Goal: Task Accomplishment & Management: Complete application form

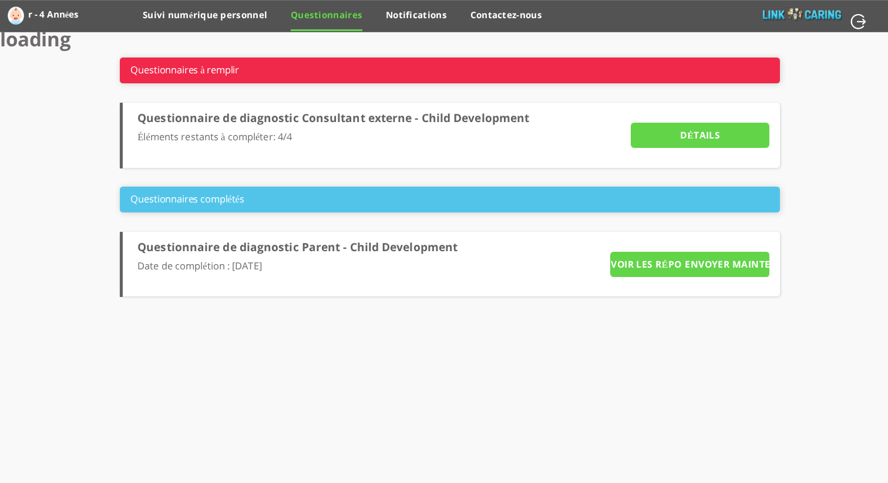
click at [67, 17] on label "r - 4 Années" at bounding box center [54, 14] width 52 height 19
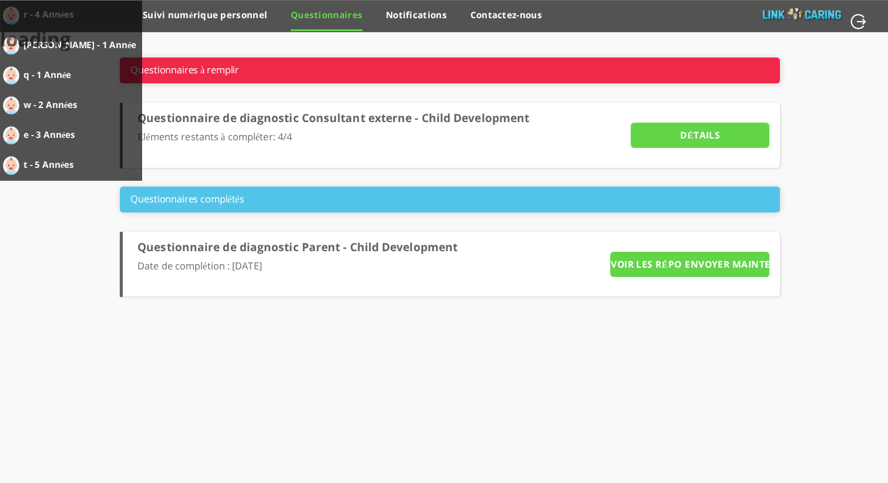
click at [290, 163] on li "Questionnaire de diagnostic Consultant externe - Child Development Éléments res…" at bounding box center [450, 135] width 660 height 65
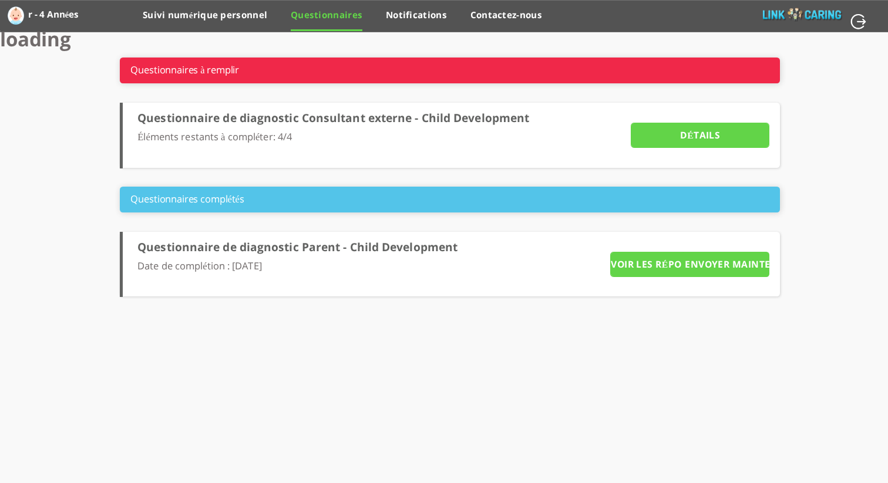
click at [694, 265] on input "ENVOYER MAINTENANT" at bounding box center [725, 265] width 88 height 26
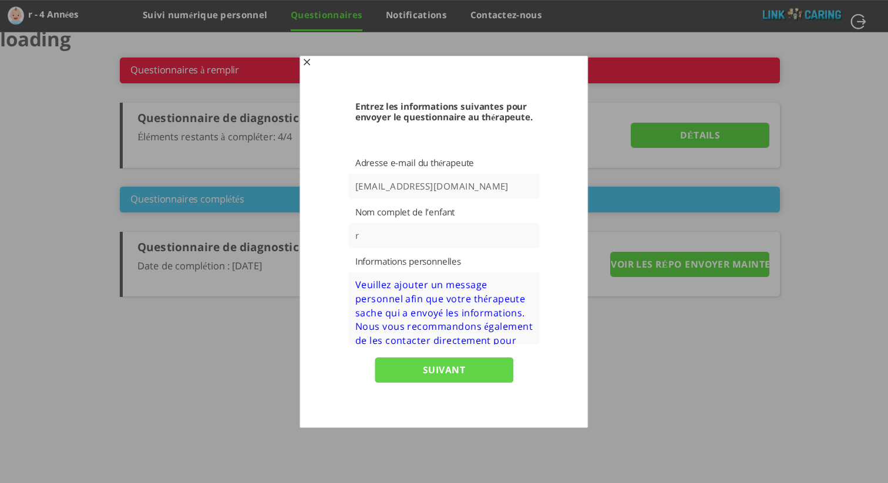
click at [309, 66] on span "button" at bounding box center [306, 63] width 9 height 9
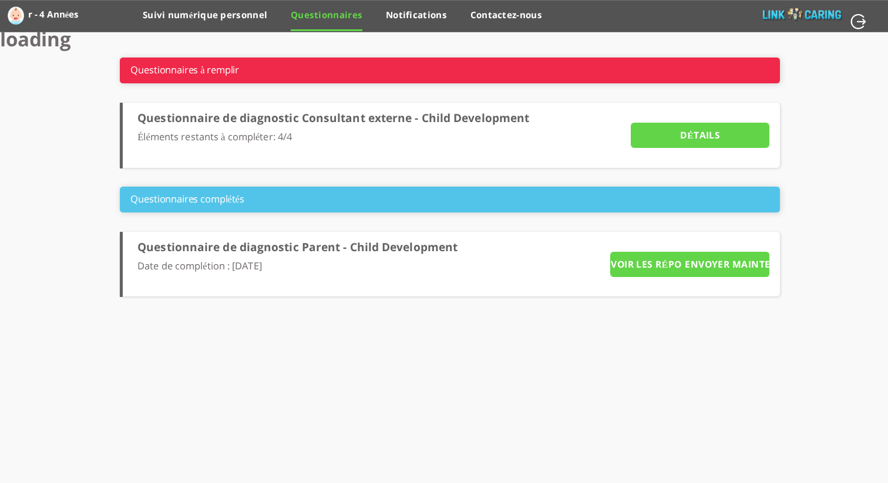
click at [698, 139] on input "Détails" at bounding box center [700, 136] width 139 height 26
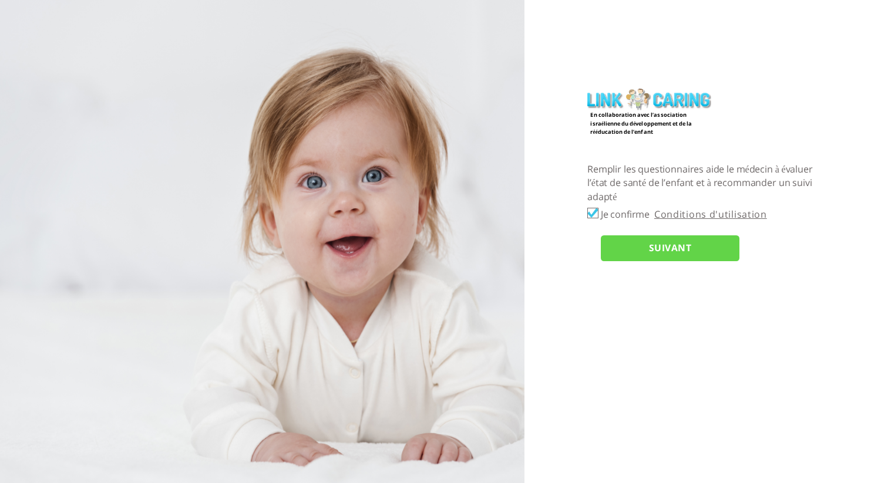
checkbox input "true"
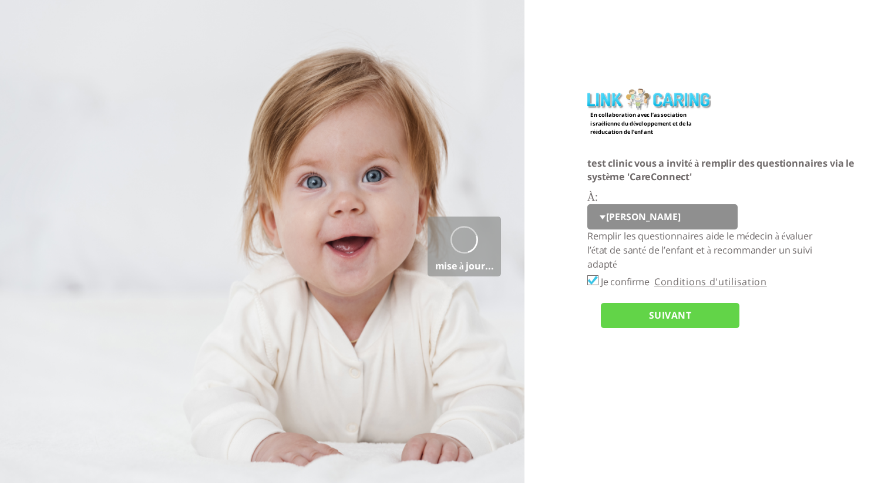
click at [606, 224] on select "[PERSON_NAME]" at bounding box center [662, 217] width 150 height 26
select select "NEEvGv9eYIYEofTPP%2FtEIQ%3D%3D"
click at [634, 323] on input "SUIVANT" at bounding box center [670, 316] width 139 height 26
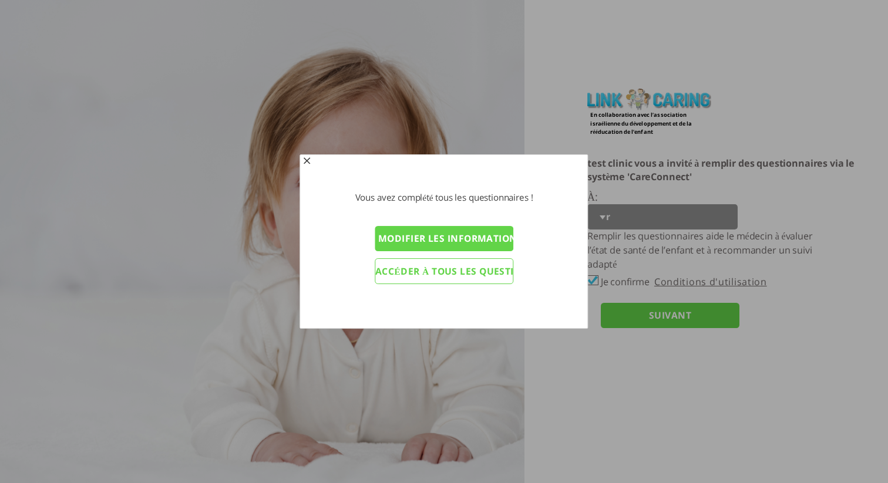
click at [485, 244] on input "Modifier les informations du personnel éducatif" at bounding box center [444, 239] width 139 height 26
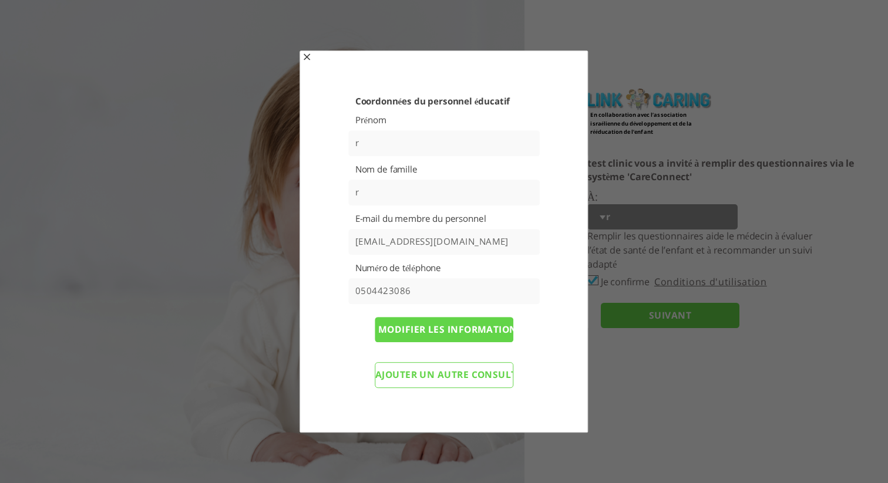
drag, startPoint x: 471, startPoint y: 244, endPoint x: 311, endPoint y: 226, distance: 161.5
click at [310, 226] on div "Coordonnées du personnel éducatif Prénom r Nom de famille r E-mail du membre du…" at bounding box center [444, 242] width 284 height 378
paste input "meetings-noreply@google"
type input "[EMAIL_ADDRESS][DOMAIN_NAME]"
drag, startPoint x: 501, startPoint y: 246, endPoint x: 313, endPoint y: 238, distance: 188.7
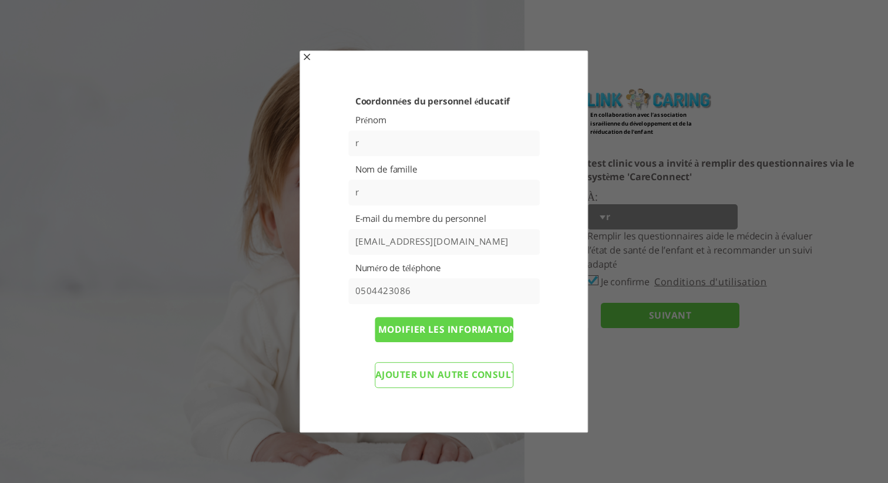
click at [311, 239] on div "Coordonnées du personnel éducatif Prénom r Nom de famille r E-mail du membre du…" at bounding box center [444, 242] width 284 height 378
paste input "mailto:[EMAIL_ADDRESS][DOMAIN_NAME]"
drag, startPoint x: 387, startPoint y: 243, endPoint x: 317, endPoint y: 236, distance: 70.8
click at [317, 236] on div "Coordonnées du personnel éducatif Prénom r Nom de famille r E-mail du membre du…" at bounding box center [444, 242] width 284 height 378
type input "[EMAIL_ADDRESS][DOMAIN_NAME]"
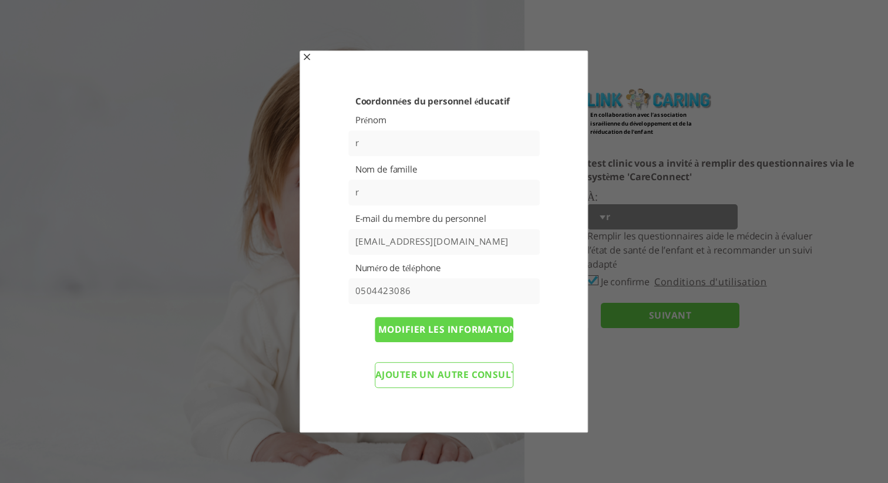
click at [446, 290] on input "0504423086" at bounding box center [444, 291] width 192 height 26
click at [482, 331] on input "Modifier les informations et renvoyer les questionnaires" at bounding box center [444, 330] width 139 height 26
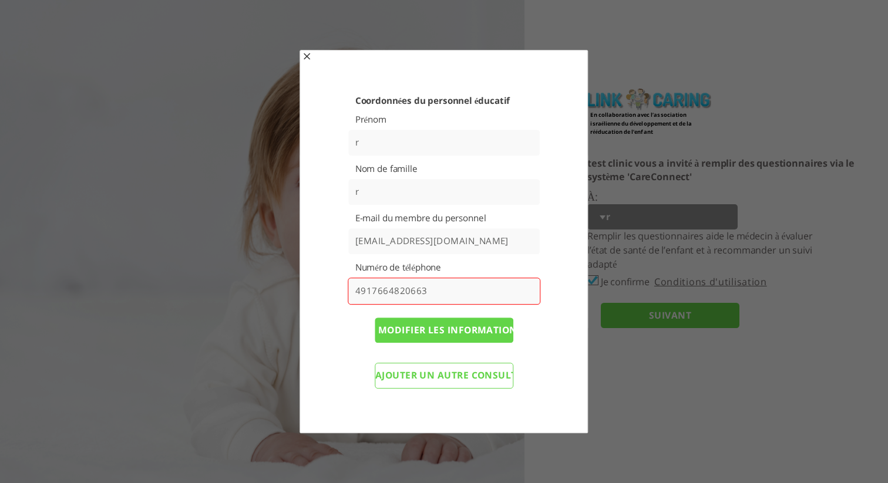
click at [352, 293] on input "4917664820663" at bounding box center [444, 291] width 193 height 27
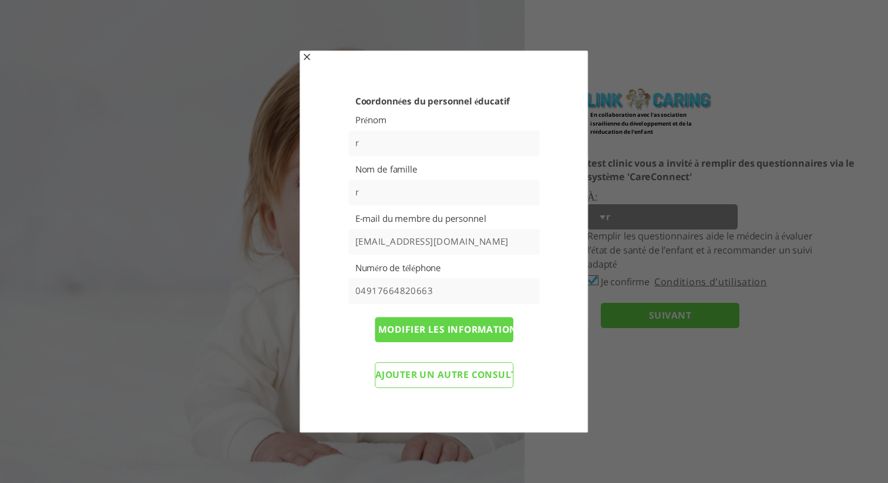
click at [557, 316] on div "Coordonnées du personnel éducatif Prénom r Nom de famille r E-mail du membre du…" at bounding box center [444, 246] width 241 height 300
click at [458, 335] on input "Modifier les informations et renvoyer les questionnaires" at bounding box center [444, 330] width 139 height 26
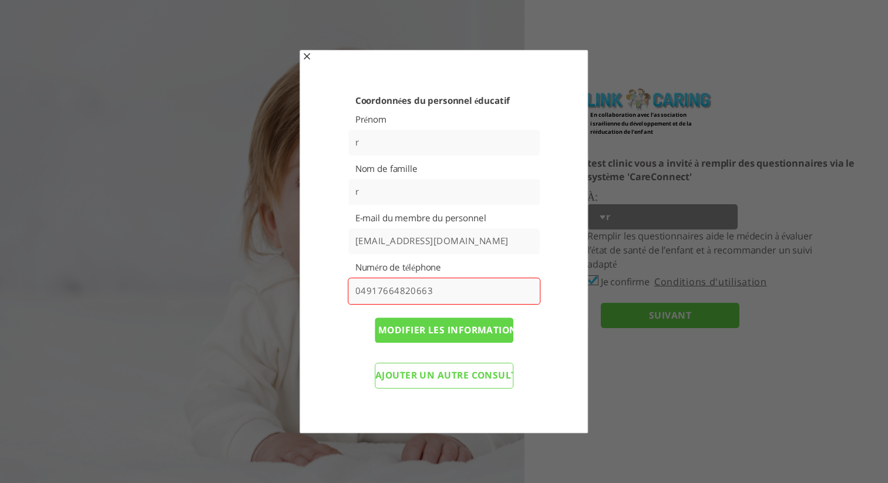
click at [360, 310] on div "Coordonnées du personnel éducatif Prénom r Nom de famille r E-mail du membre du…" at bounding box center [444, 245] width 241 height 301
click at [358, 289] on input "04917664820663" at bounding box center [444, 291] width 193 height 27
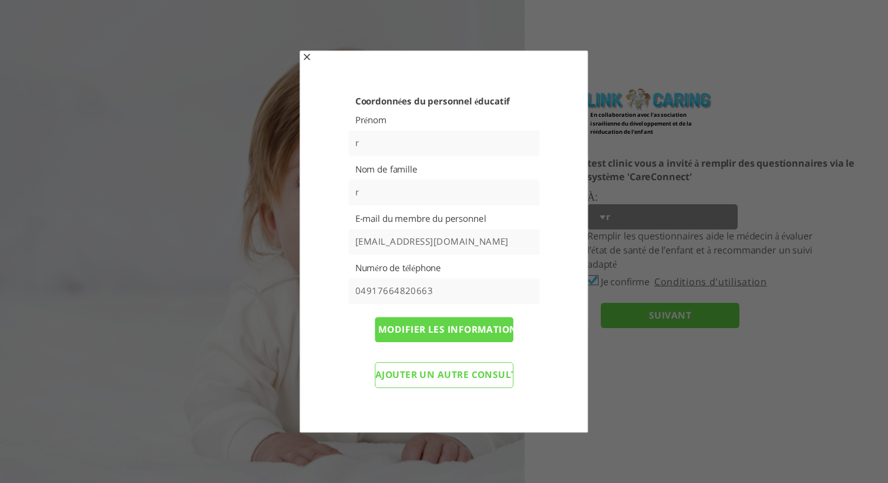
drag, startPoint x: 359, startPoint y: 290, endPoint x: 352, endPoint y: 290, distance: 7.0
click at [352, 290] on input "04917664820663" at bounding box center [444, 291] width 192 height 26
type input "[PHONE_NUMBER]"
click at [458, 334] on input "Modifier les informations et renvoyer les questionnaires" at bounding box center [444, 330] width 139 height 26
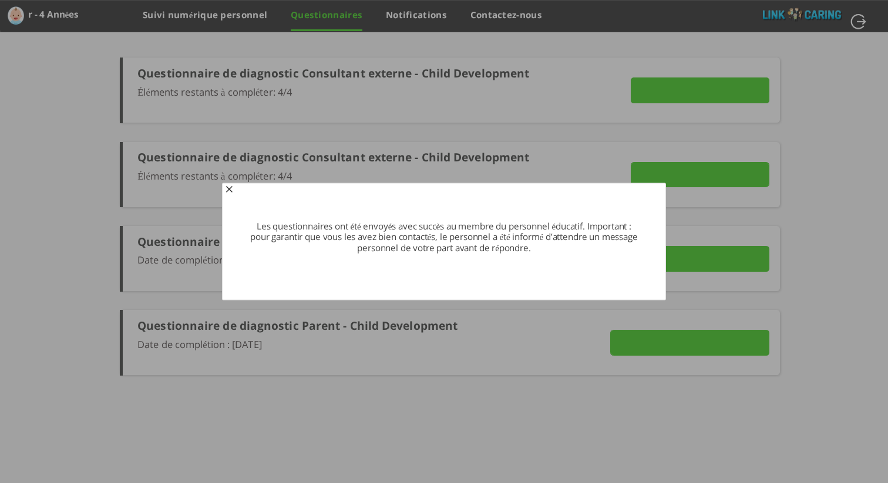
type input "Détails"
type input "ENVOYER MAINTENANT"
type input "VOIR LES RÉPONSES"
type input "ENVOYER MAINTENANT"
type input "Détails"
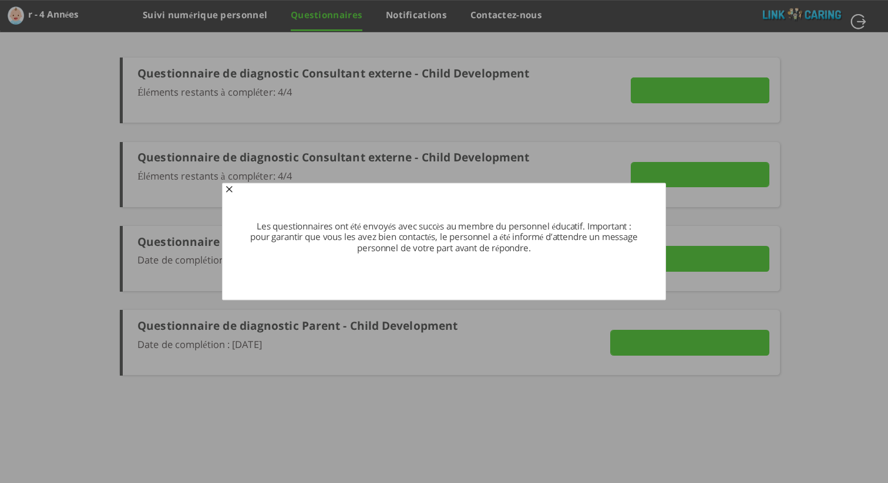
type input "VOIR LES RÉPONSES"
type input "ENVOYER MAINTENANT"
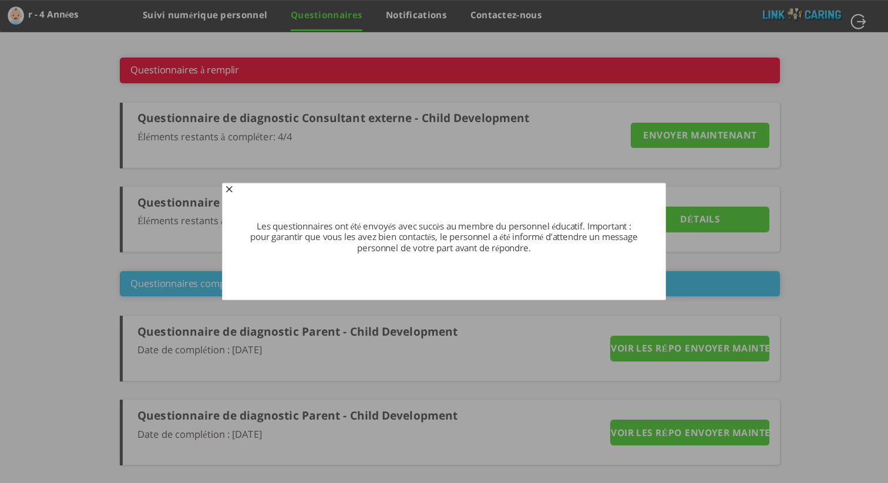
click at [231, 190] on span "button" at bounding box center [228, 190] width 9 height 9
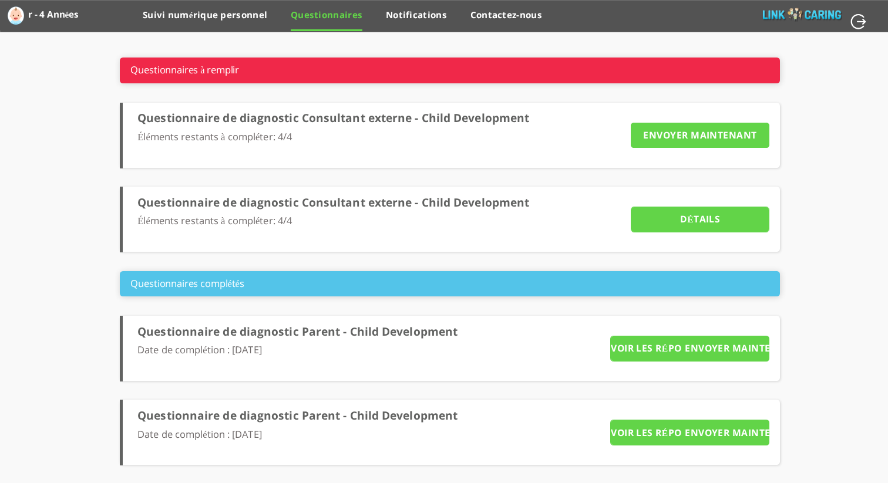
click at [655, 353] on input "VOIR LES RÉPONSES" at bounding box center [654, 349] width 88 height 26
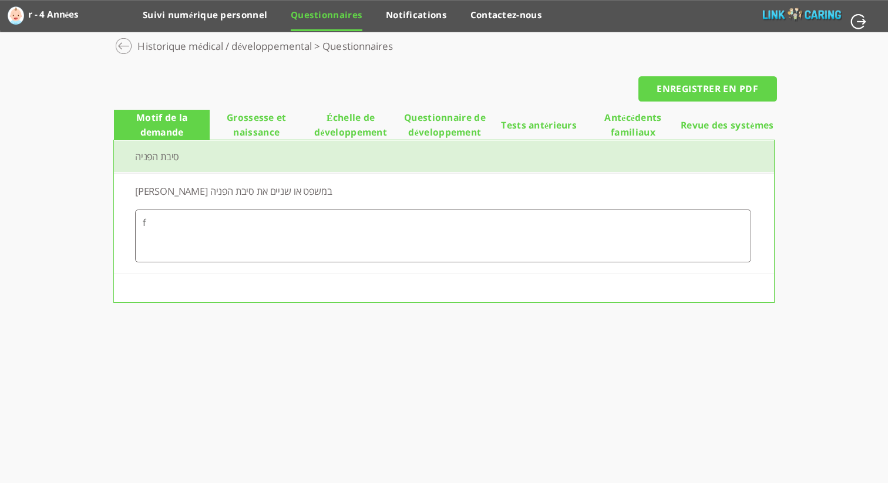
click at [275, 122] on span "Grossesse et naissance" at bounding box center [257, 124] width 94 height 29
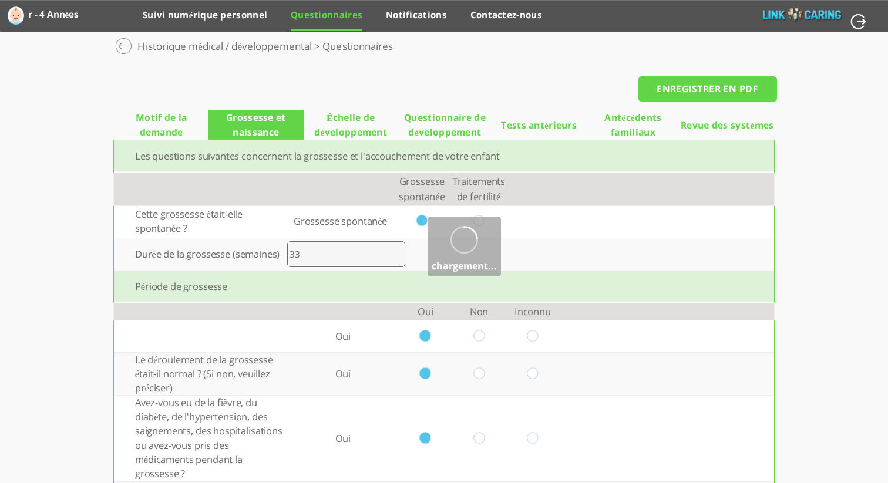
click at [358, 125] on span "Échelle de développement" at bounding box center [351, 124] width 94 height 29
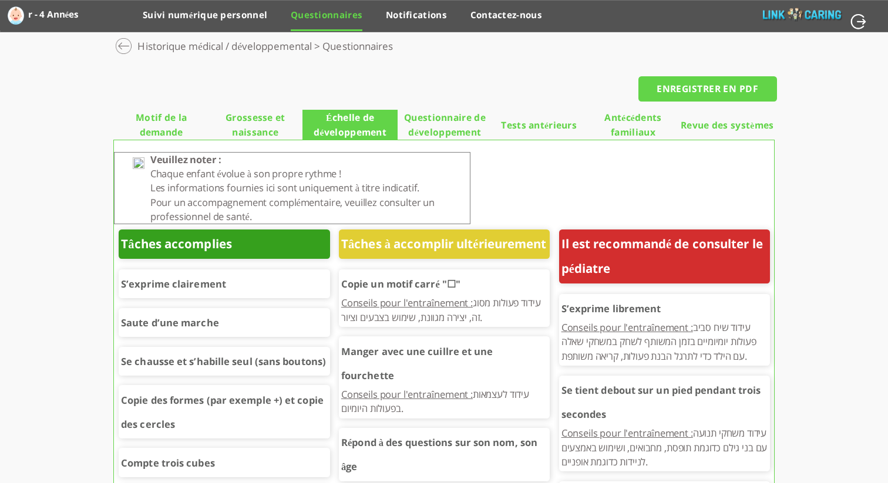
click at [458, 112] on span "Questionnaire de développement" at bounding box center [445, 124] width 94 height 29
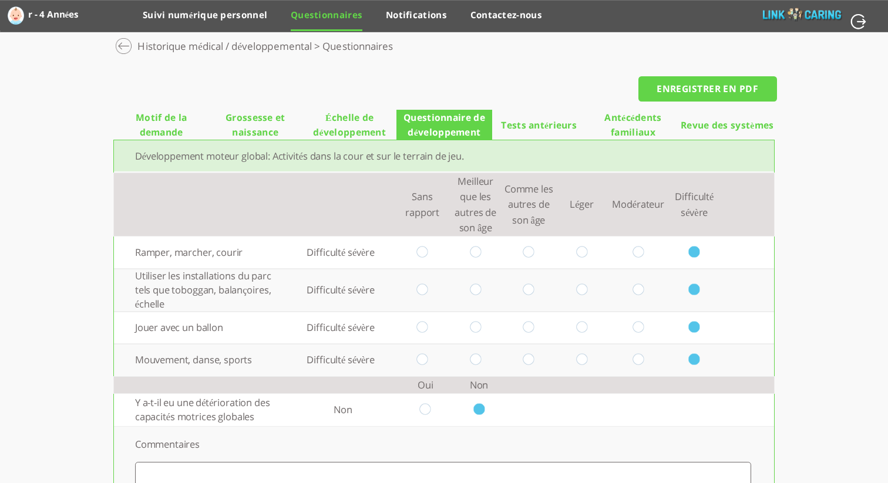
click at [523, 122] on span "Tests antérieurs" at bounding box center [539, 125] width 76 height 15
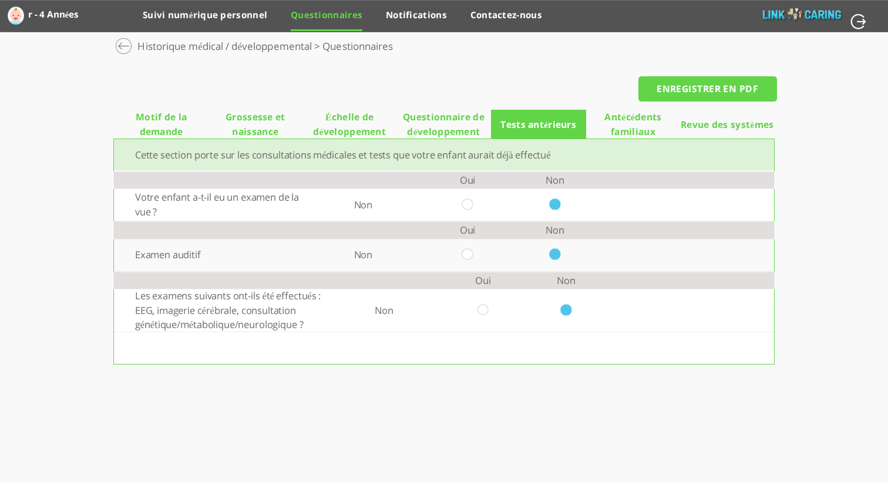
click at [644, 113] on span "Antécédents familiaux" at bounding box center [633, 124] width 94 height 29
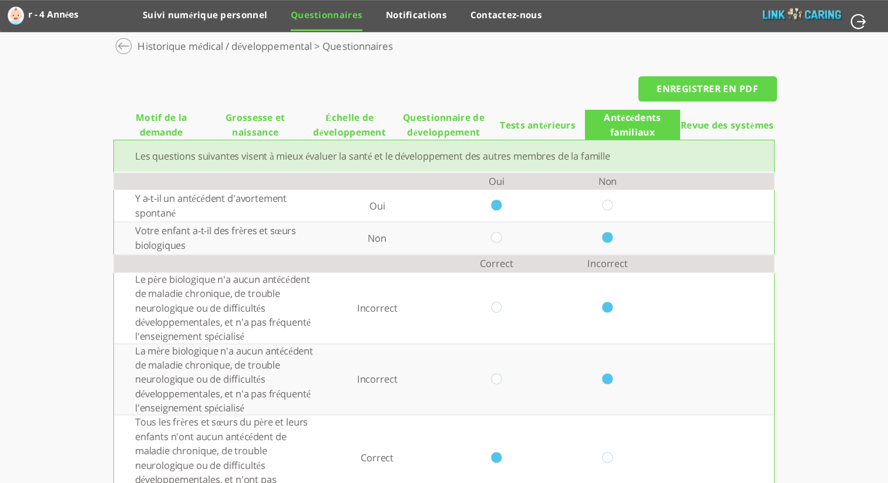
click at [535, 122] on span "Tests antérieurs" at bounding box center [538, 125] width 76 height 15
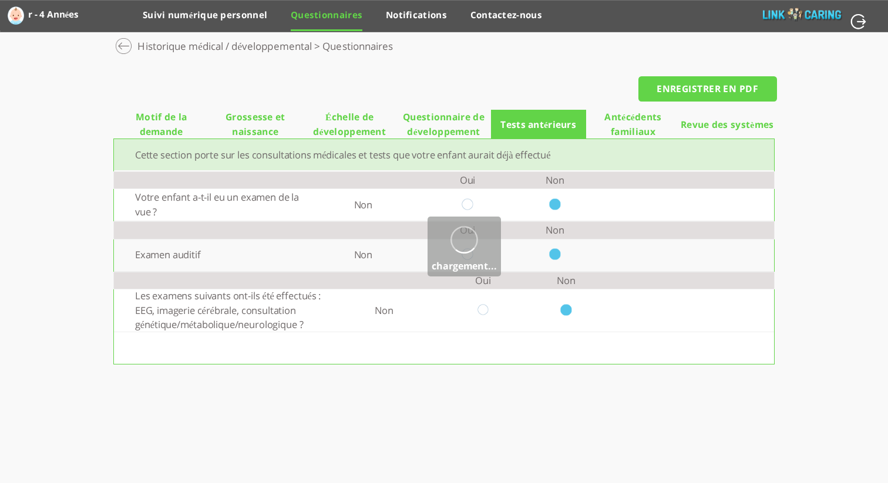
click at [462, 124] on span "Questionnaire de développement" at bounding box center [444, 124] width 94 height 29
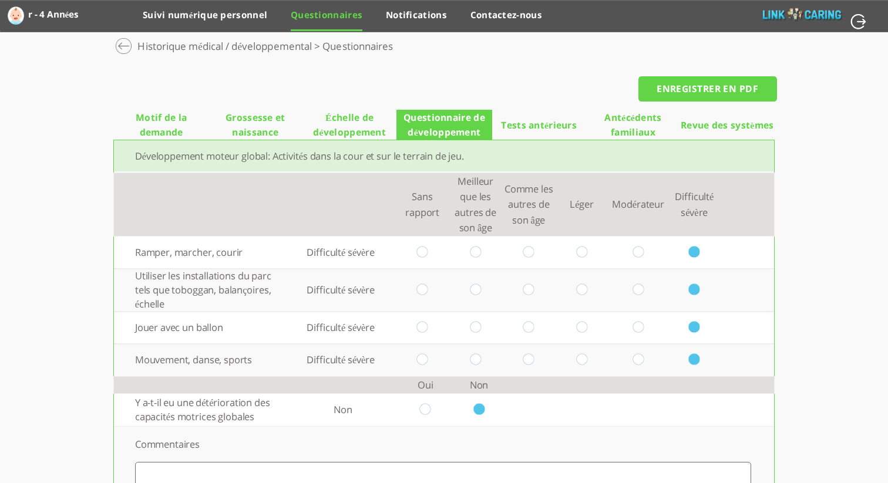
click at [377, 113] on span "Échelle de développement" at bounding box center [350, 124] width 94 height 29
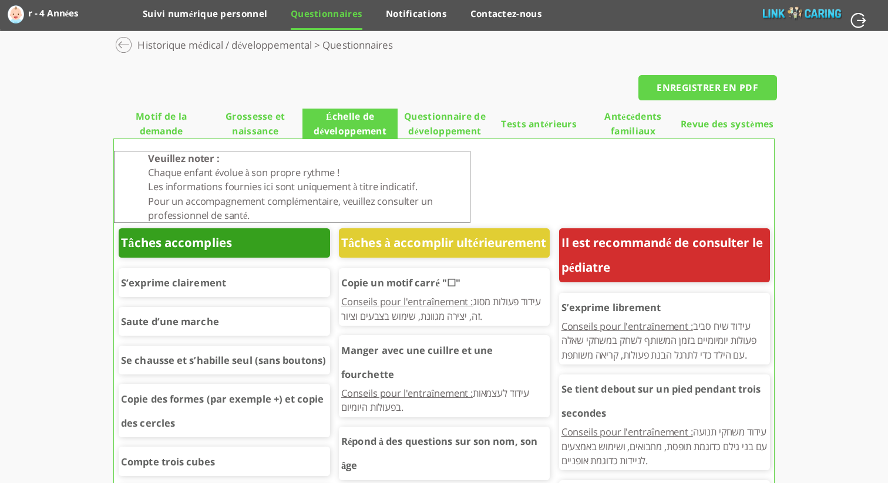
scroll to position [2, 0]
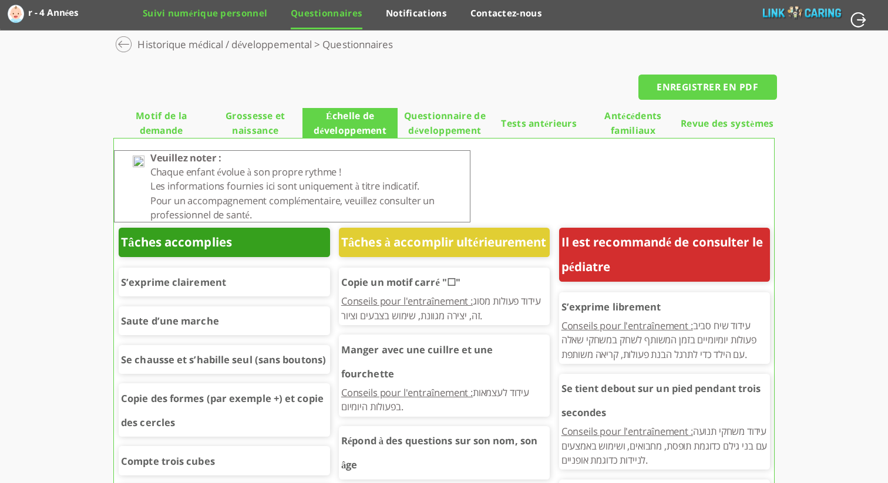
click at [233, 17] on link "Suivi numérique personnel" at bounding box center [205, 17] width 125 height 21
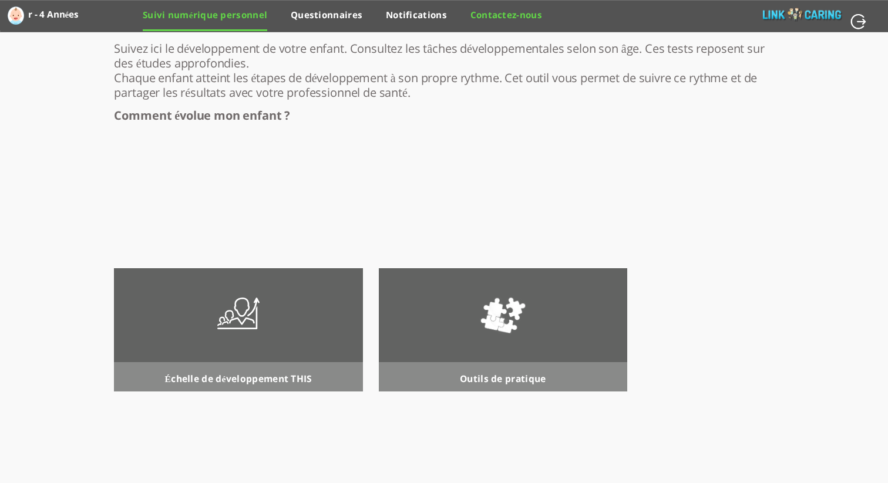
click at [488, 16] on link "Contactez-nous" at bounding box center [507, 19] width 72 height 21
click at [409, 9] on link "Notifications" at bounding box center [416, 19] width 61 height 21
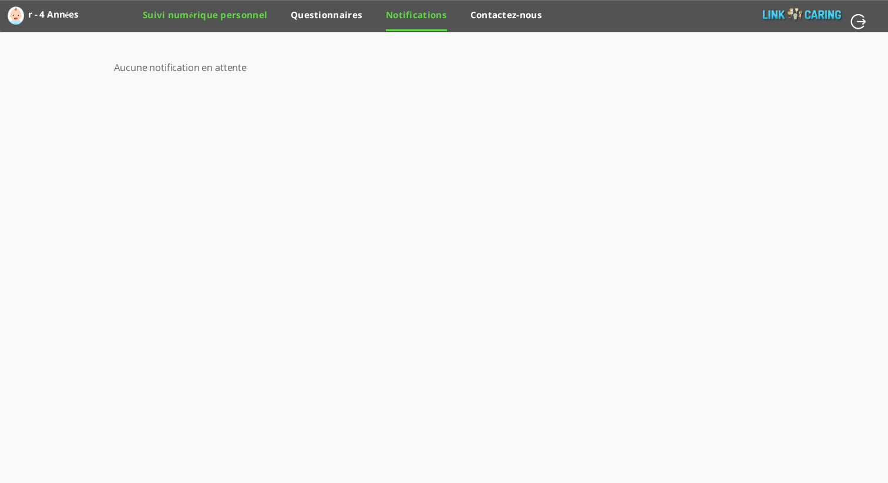
click at [227, 18] on link "Suivi numérique personnel" at bounding box center [205, 19] width 125 height 21
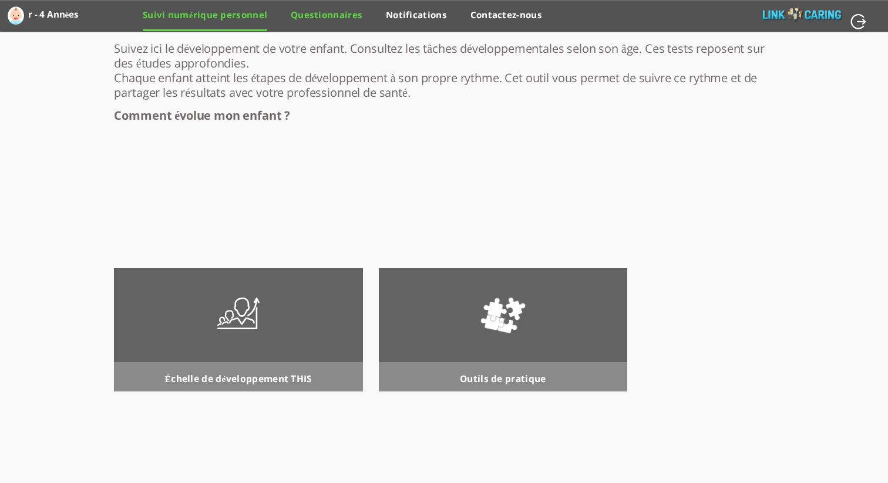
click at [303, 19] on link "Questionnaires" at bounding box center [327, 19] width 72 height 21
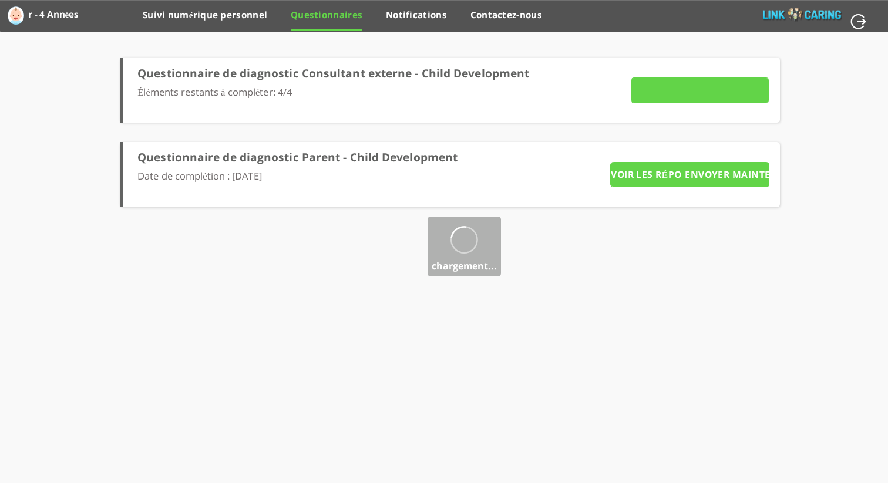
type input "Détails"
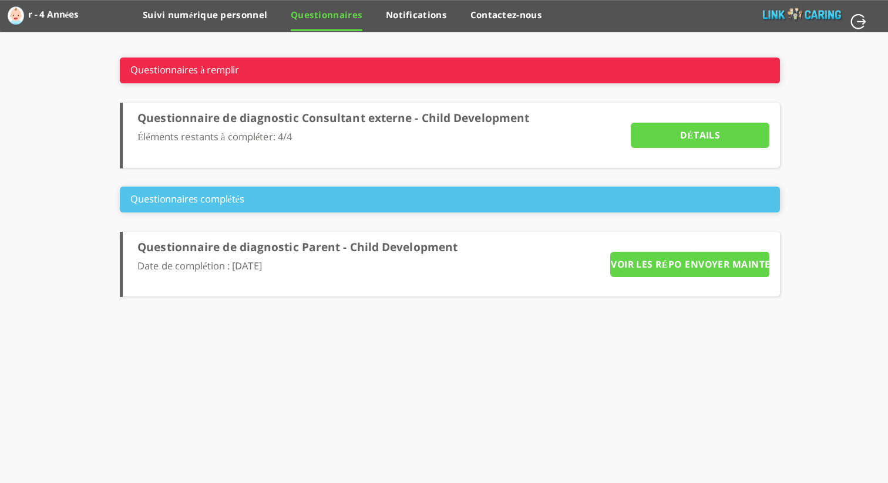
click at [37, 16] on label "r - 4 Années" at bounding box center [54, 14] width 52 height 19
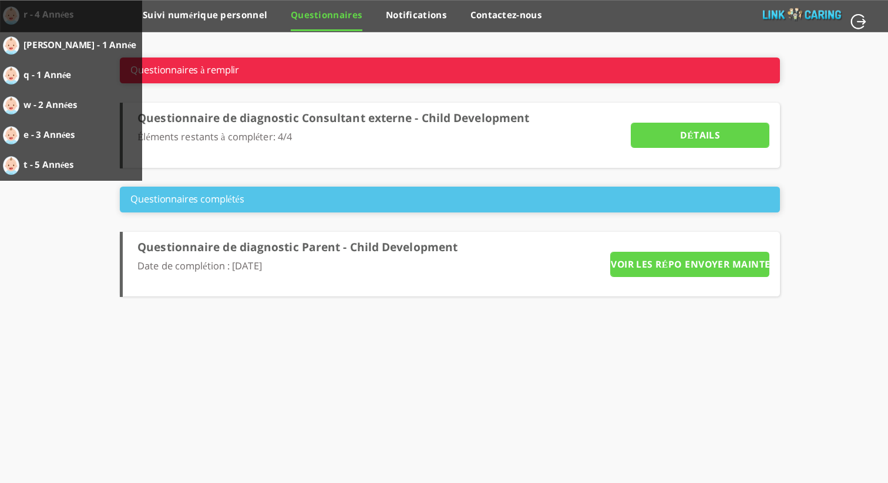
click at [49, 103] on label "w - 2 Années" at bounding box center [59, 104] width 73 height 19
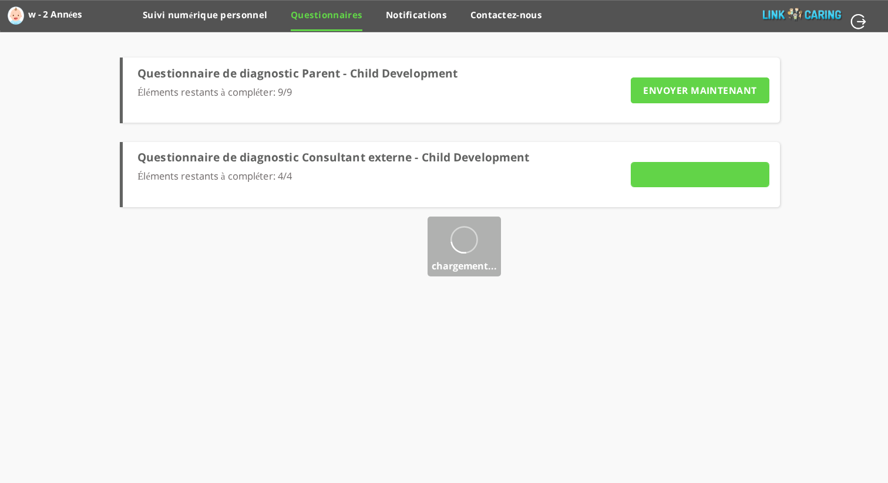
type input "Détails"
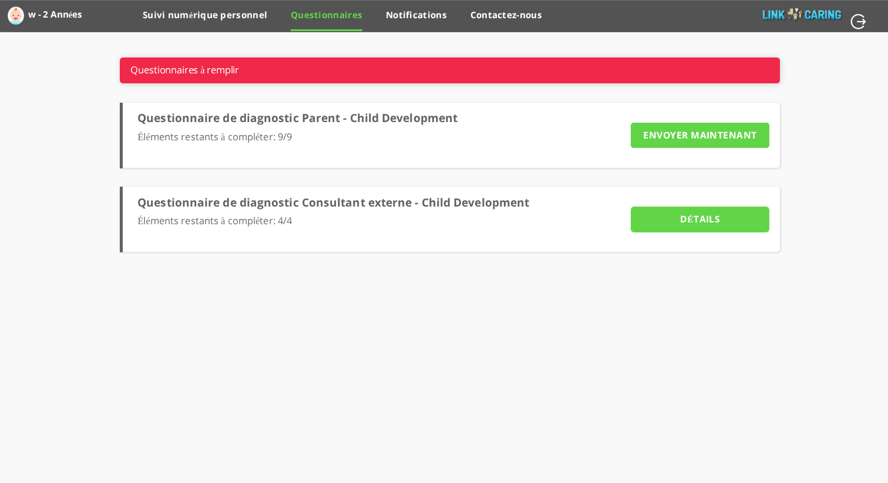
click at [735, 209] on input "Détails" at bounding box center [700, 220] width 139 height 26
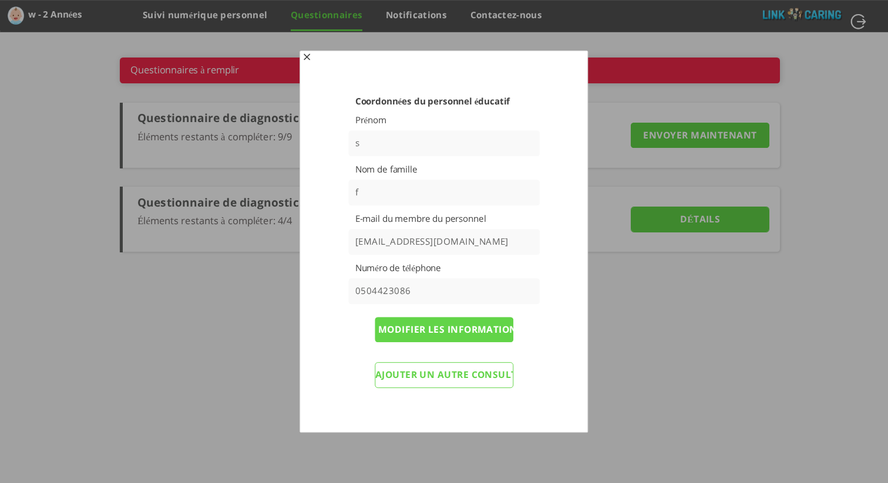
click at [443, 244] on input "[EMAIL_ADDRESS][DOMAIN_NAME]" at bounding box center [444, 242] width 192 height 26
paste input "keyan73554@euleina"
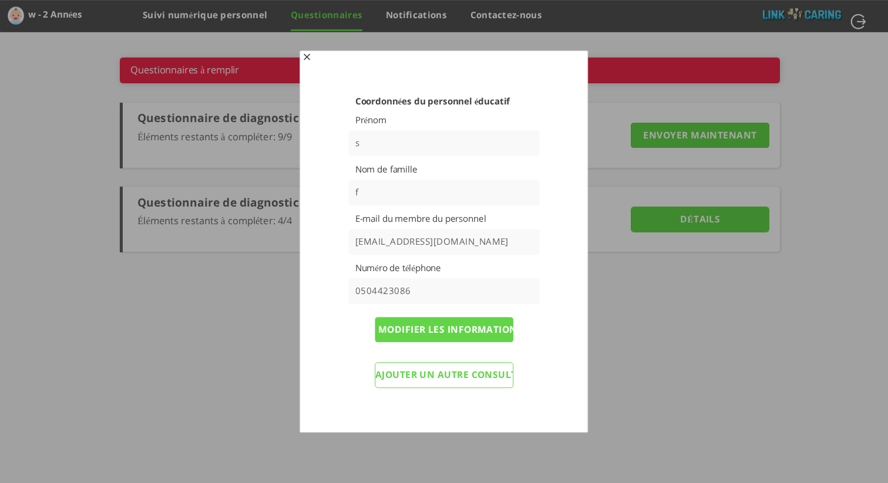
type input "[EMAIL_ADDRESS][DOMAIN_NAME]"
drag, startPoint x: 419, startPoint y: 291, endPoint x: 280, endPoint y: 281, distance: 139.6
click at [280, 32] on body "Calculateur de l’échelle de développement THIS w - 2 Années r - 4 Années [PERSO…" at bounding box center [444, 16] width 888 height 32
paste input "79374056568"
click at [488, 334] on input "Modifier les informations et renvoyer les questionnaires" at bounding box center [444, 330] width 139 height 26
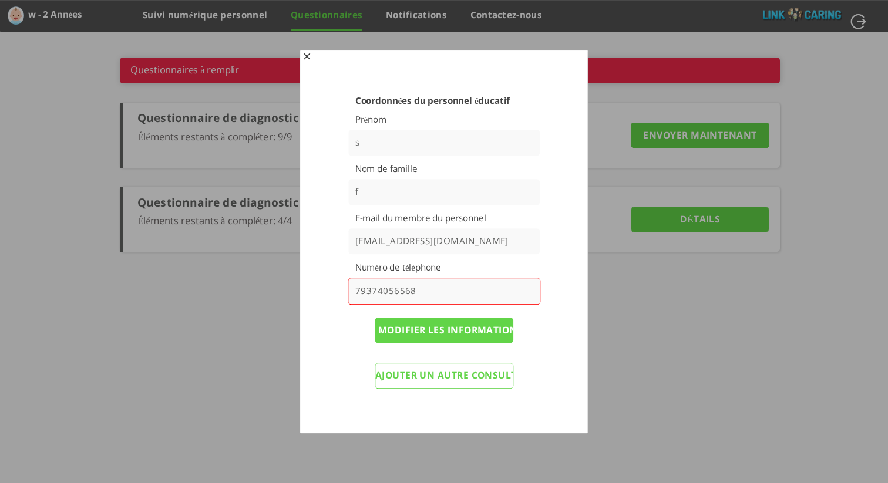
click at [355, 291] on input "79374056568" at bounding box center [444, 291] width 193 height 27
type input "[PHONE_NUMBER]"
click at [419, 328] on input "Modifier les informations et renvoyer les questionnaires" at bounding box center [444, 330] width 139 height 26
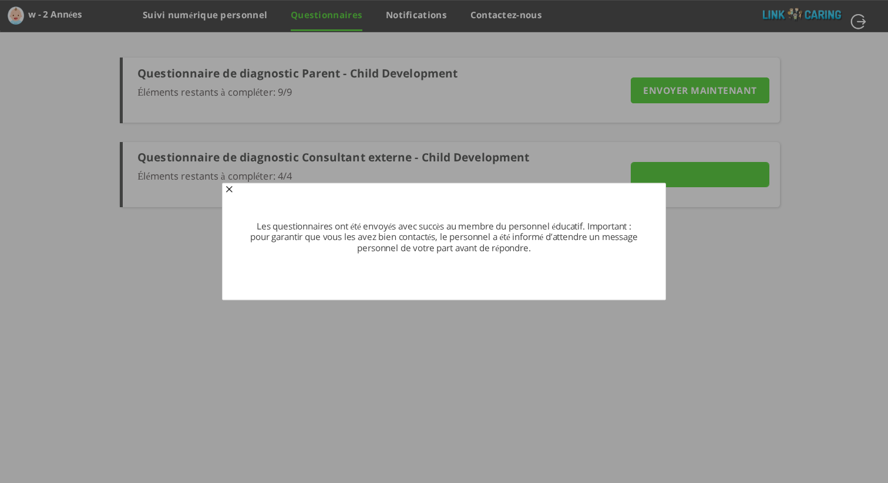
type input "Détails"
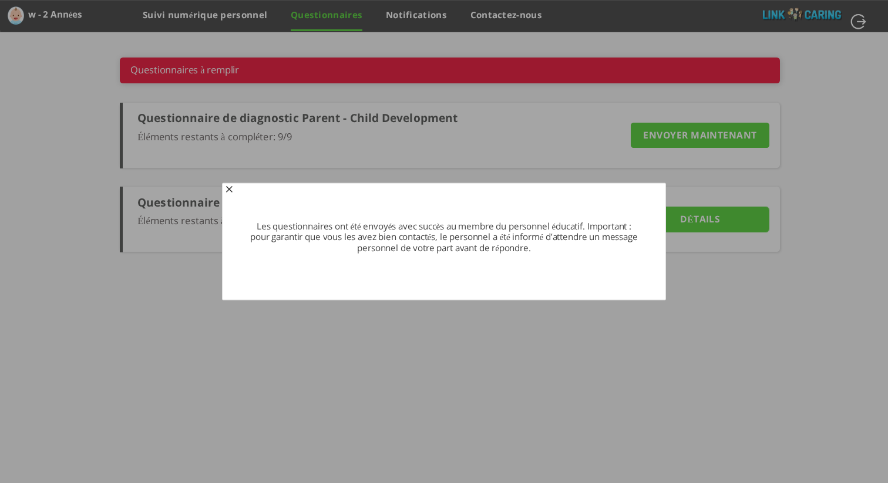
click at [231, 190] on span "button" at bounding box center [228, 190] width 9 height 9
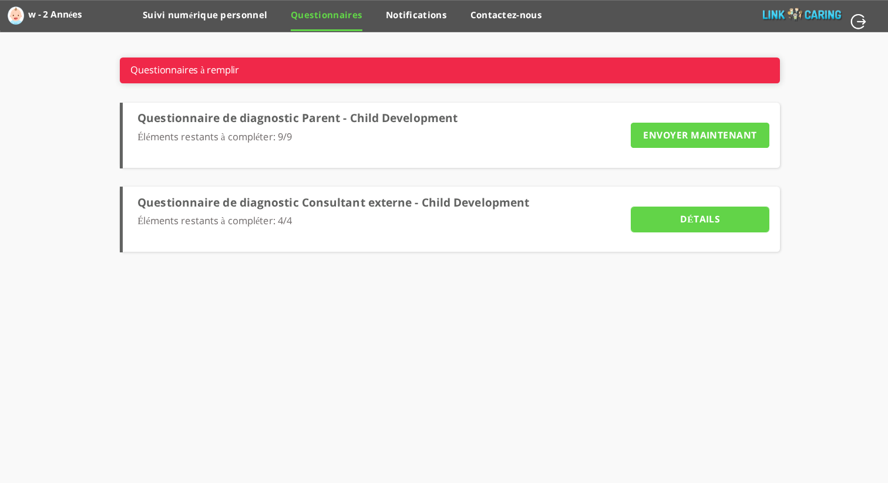
click at [691, 140] on input "ENVOYER MAINTENANT" at bounding box center [700, 136] width 139 height 26
click at [679, 217] on input "Détails" at bounding box center [700, 220] width 139 height 26
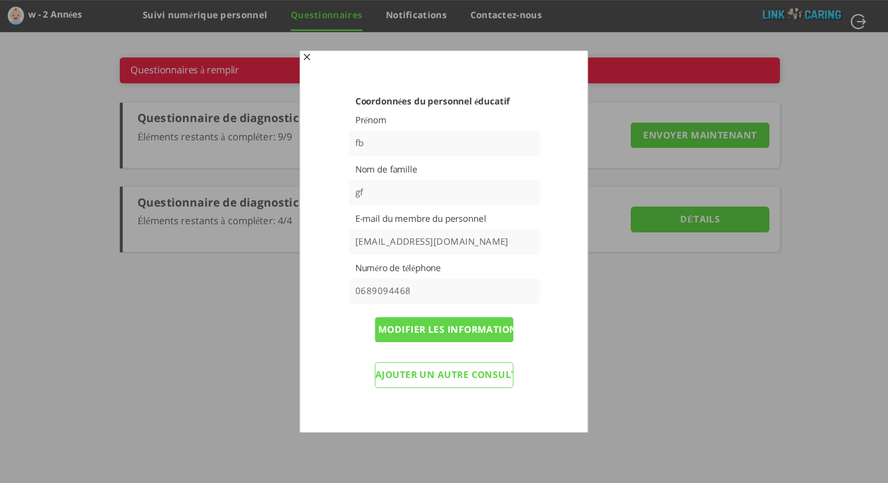
drag, startPoint x: 486, startPoint y: 242, endPoint x: 276, endPoint y: 230, distance: 210.7
click at [276, 32] on body "Calculateur de l’échelle de développement THIS w - 2 Années r - 4 Années [PERSO…" at bounding box center [444, 16] width 888 height 32
click at [421, 286] on input "0689094468" at bounding box center [444, 291] width 192 height 26
drag, startPoint x: 418, startPoint y: 288, endPoint x: 308, endPoint y: 284, distance: 109.3
click at [309, 284] on div "Coordonnées du personnel éducatif Prénom fb Nom de famille gf E-mail du membre …" at bounding box center [444, 242] width 284 height 378
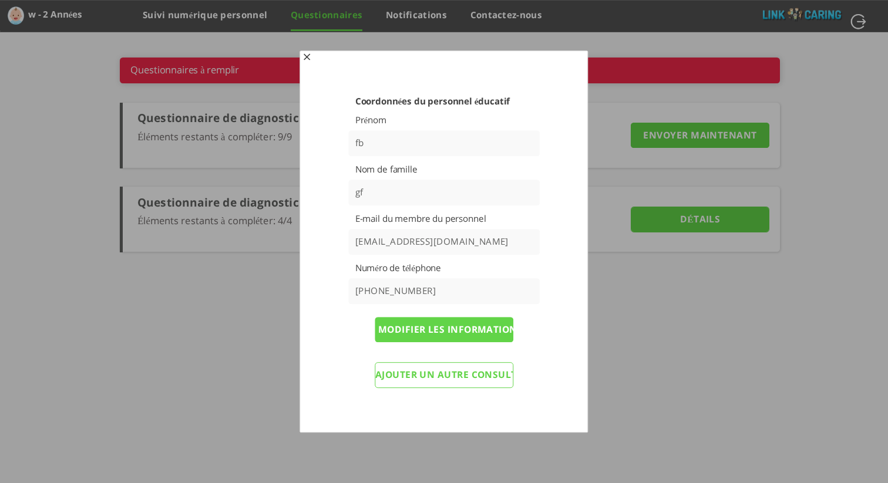
click at [410, 299] on input "[PHONE_NUMBER]" at bounding box center [444, 291] width 192 height 26
type input "[PHONE_NUMBER]"
click at [462, 333] on input "Modifier les informations et renvoyer les questionnaires" at bounding box center [444, 330] width 139 height 26
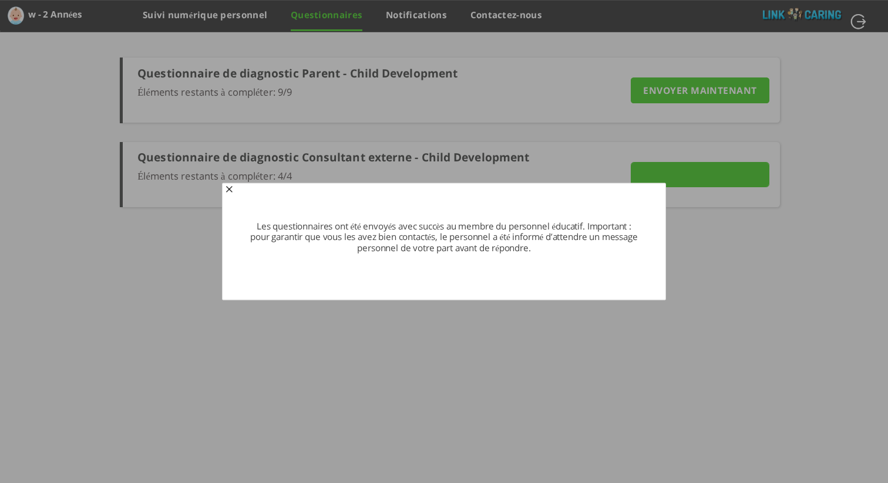
type input "Détails"
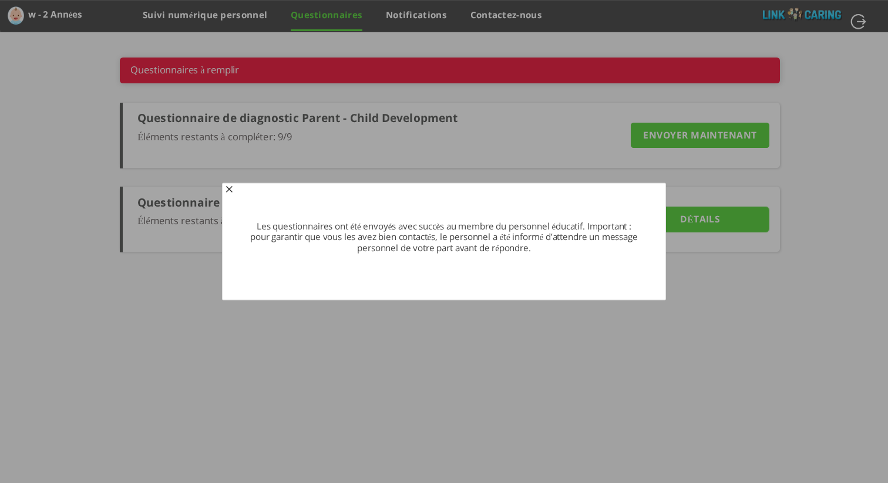
click at [229, 190] on span "button" at bounding box center [228, 190] width 9 height 9
